Goal: Task Accomplishment & Management: Manage account settings

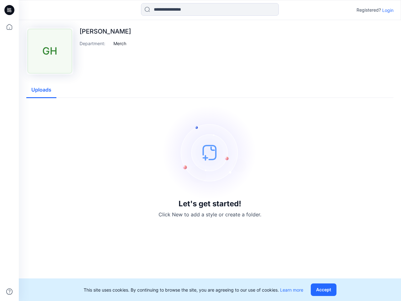
click at [200, 150] on img at bounding box center [210, 152] width 94 height 94
click at [10, 10] on icon at bounding box center [10, 10] width 3 height 0
click at [9, 27] on icon at bounding box center [10, 27] width 14 height 14
click at [9, 291] on icon at bounding box center [9, 291] width 6 height 6
click at [210, 9] on input at bounding box center [210, 9] width 138 height 13
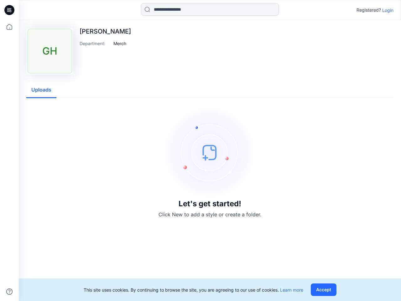
click at [388, 10] on p "Login" at bounding box center [387, 10] width 11 height 7
click at [120, 43] on div "GH [PERSON_NAME] Department : Merch Uploads Let's get started! Click New to add…" at bounding box center [210, 160] width 382 height 281
click at [41, 90] on div "GH [PERSON_NAME] Department : Merch Uploads Let's get started! Click New to add…" at bounding box center [210, 160] width 382 height 281
click at [325, 289] on button "Accept" at bounding box center [324, 289] width 26 height 13
